Goal: Information Seeking & Learning: Learn about a topic

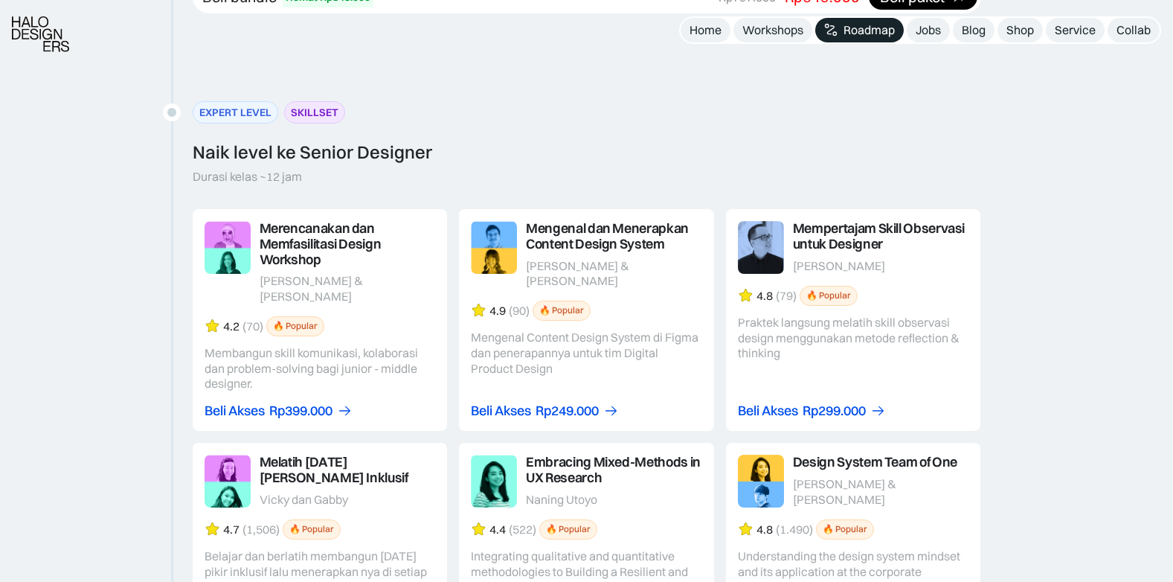
scroll to position [2306, 0]
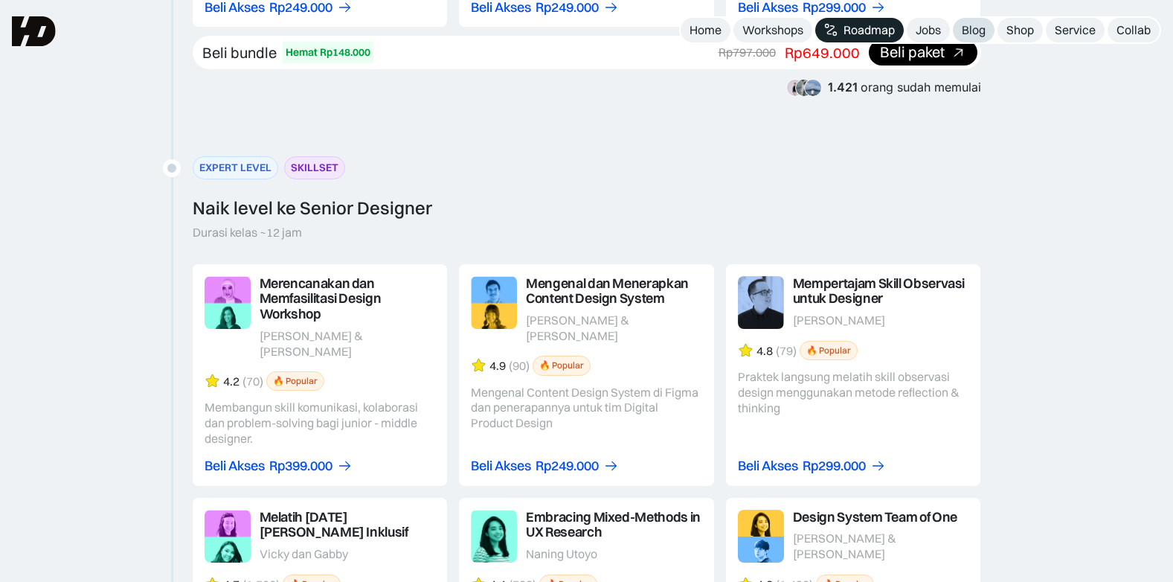
click at [986, 21] on link "Blog" at bounding box center [974, 30] width 42 height 25
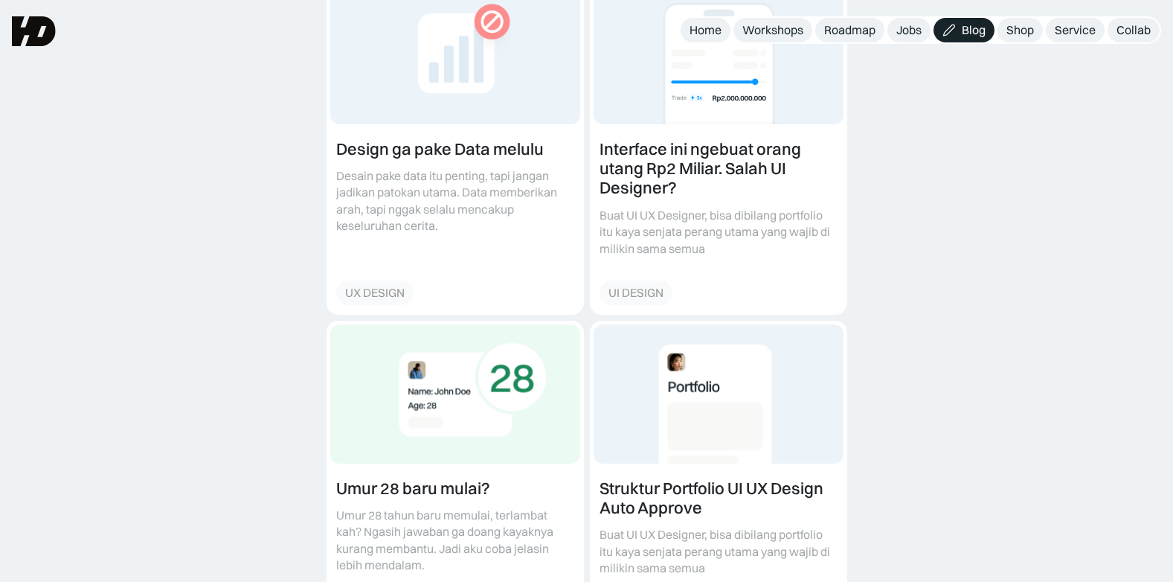
scroll to position [521, 0]
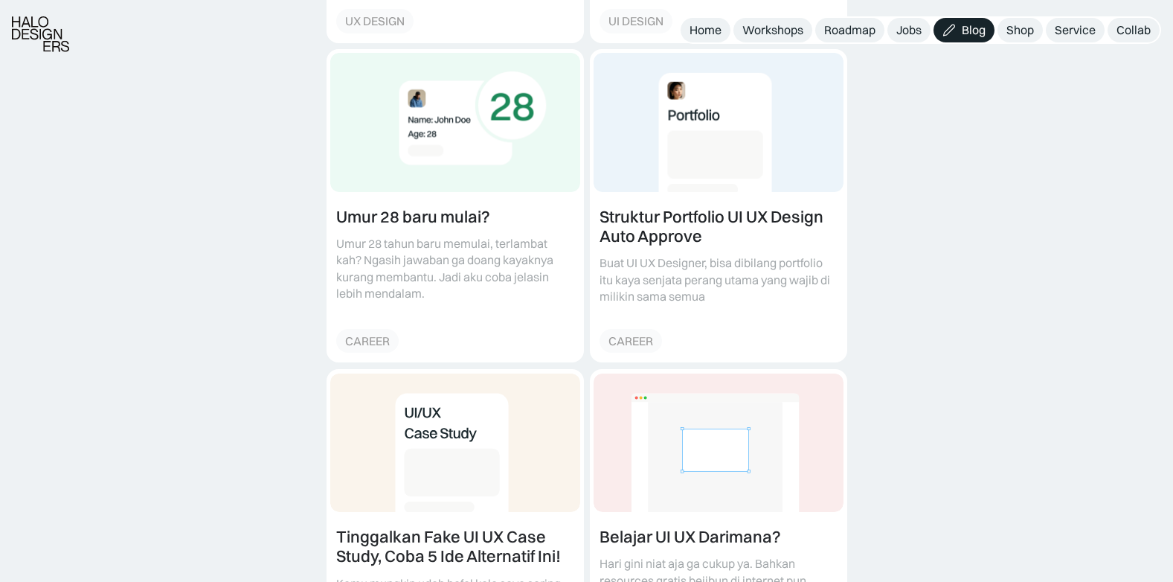
scroll to position [893, 0]
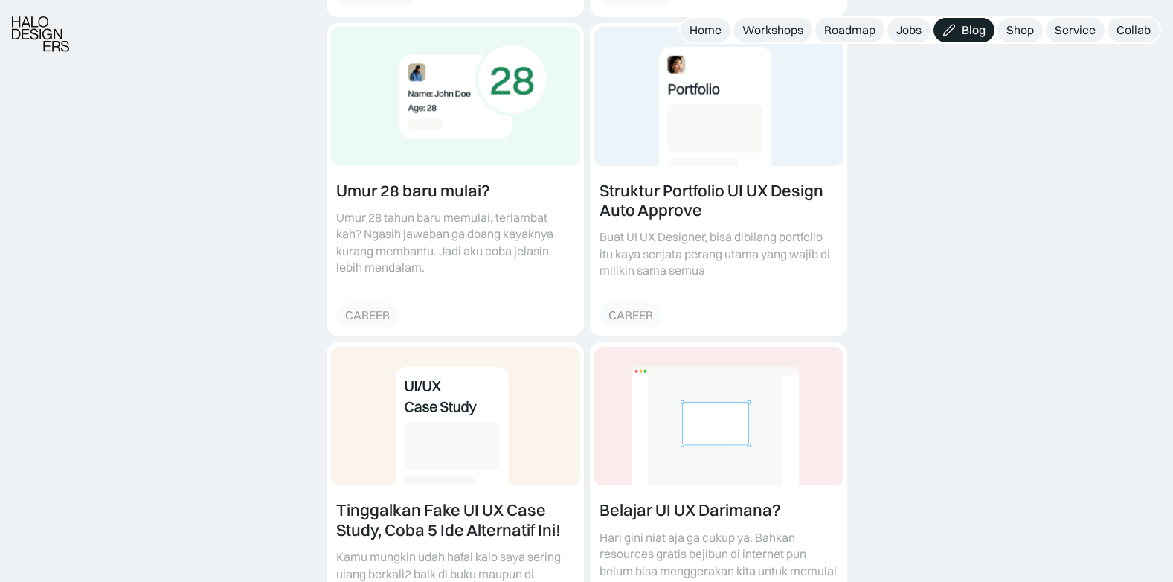
click at [126, 344] on div "MULAI BELAJAR DARI SINI Design ga pake Data melulu Desain pake data itu penting…" at bounding box center [586, 534] width 1173 height 2388
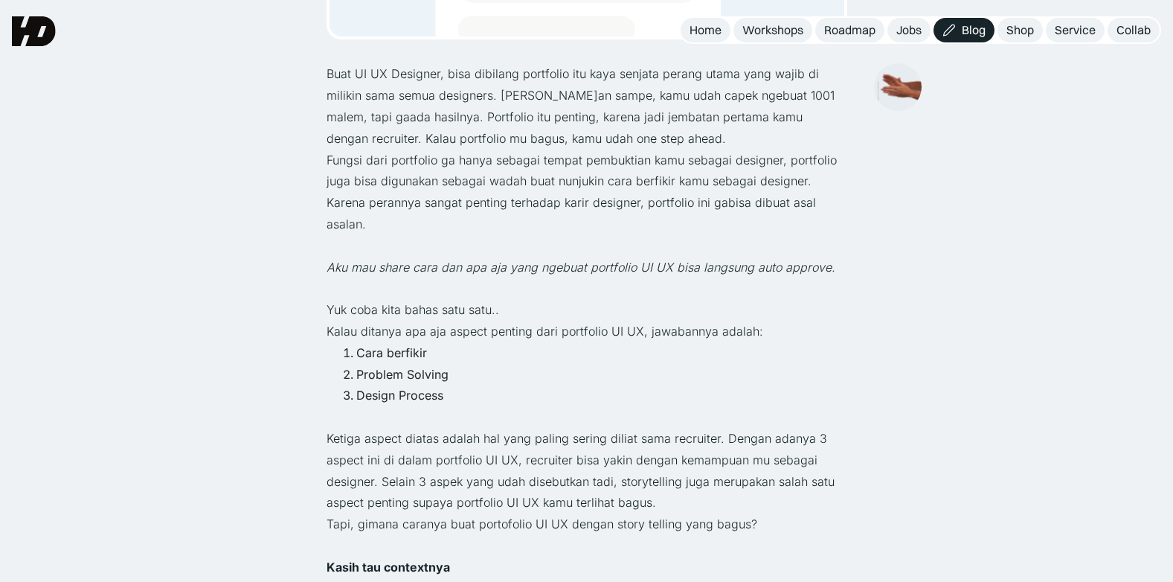
scroll to position [521, 0]
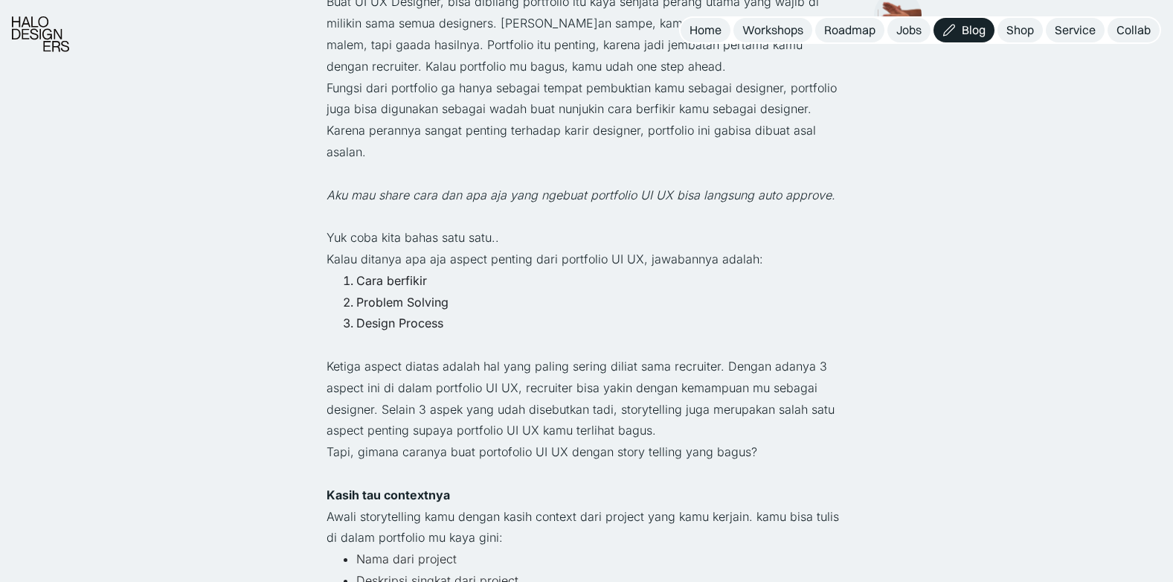
scroll to position [669, 0]
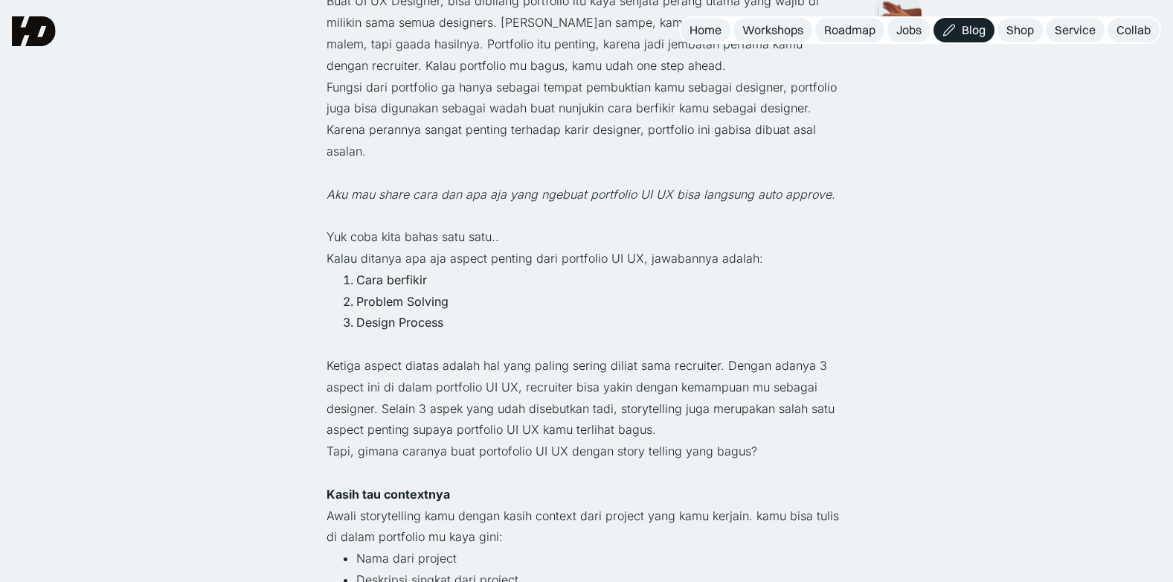
scroll to position [595, 0]
